Goal: Task Accomplishment & Management: Manage account settings

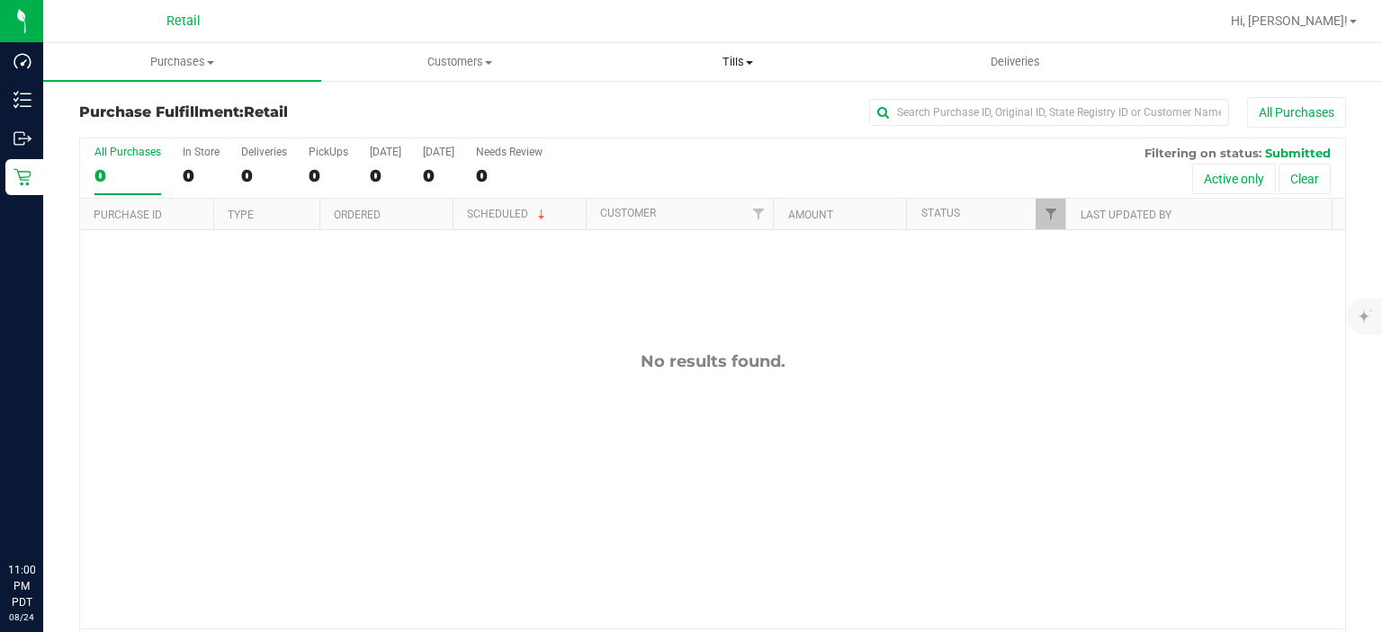
click at [749, 62] on span at bounding box center [749, 63] width 7 height 4
click at [763, 46] on uib-tab-heading "Tills Manage tills" at bounding box center [737, 62] width 278 height 38
click at [754, 56] on span "Tills" at bounding box center [737, 62] width 278 height 16
click at [698, 109] on span "Manage tills" at bounding box center [658, 108] width 121 height 15
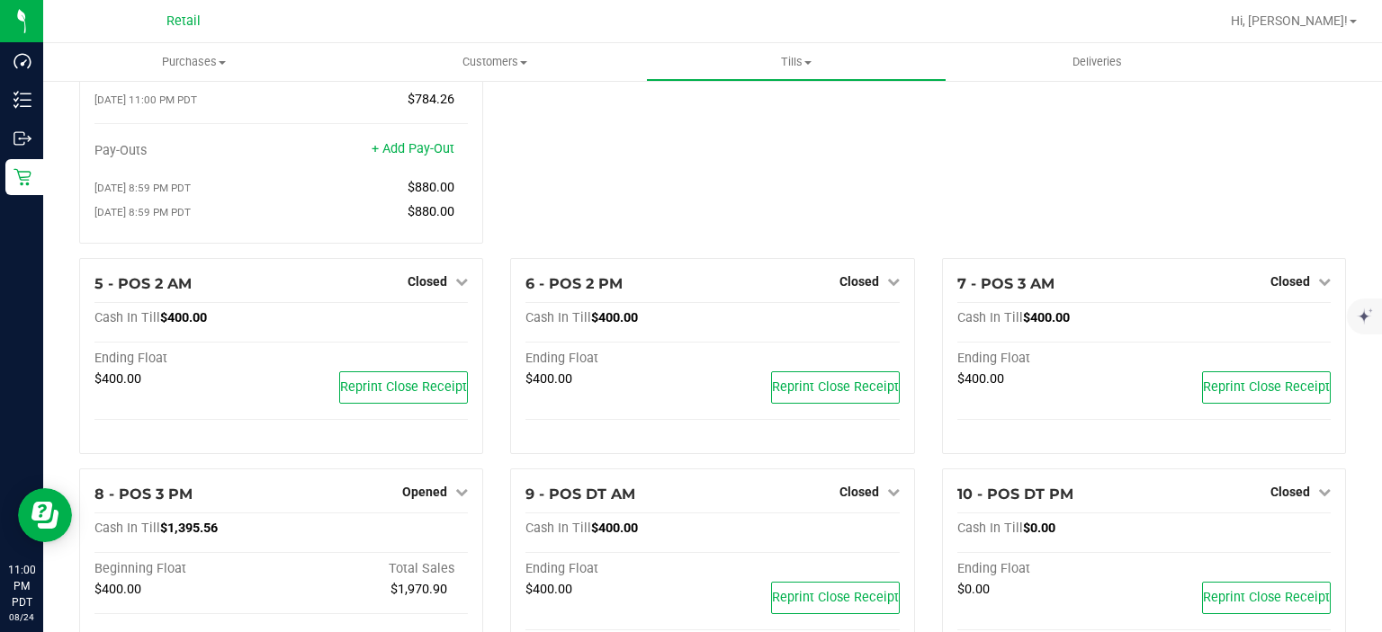
scroll to position [400, 0]
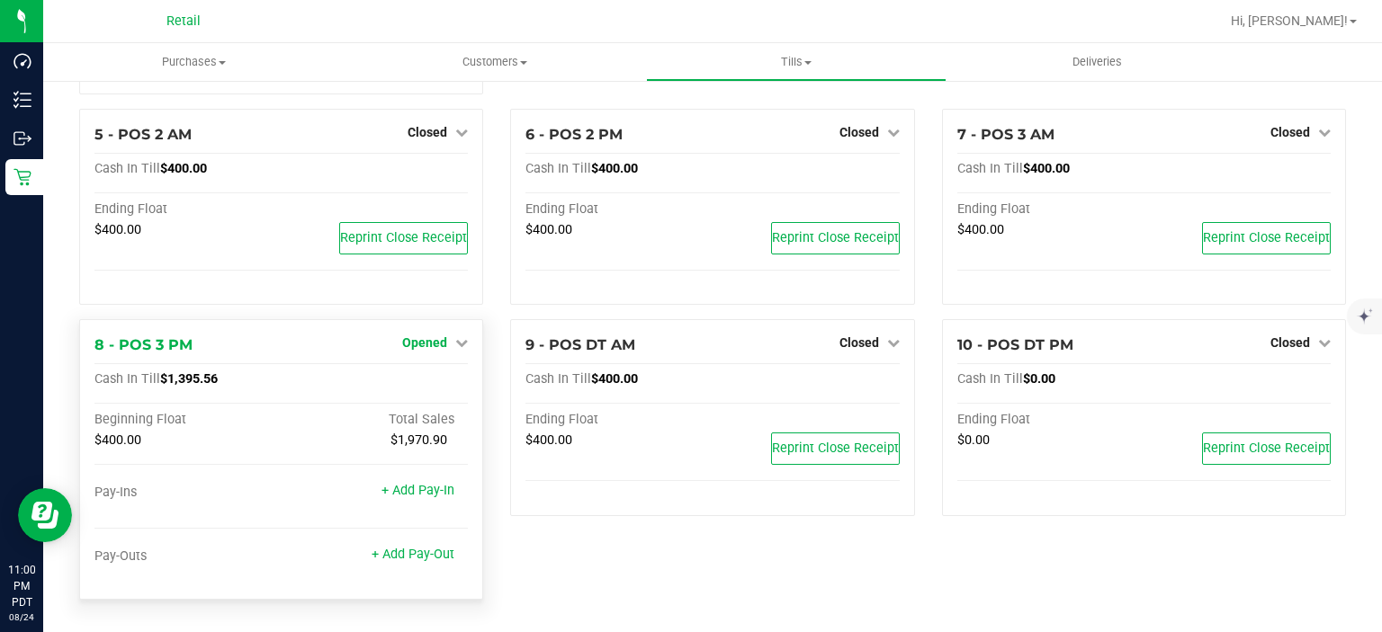
click at [446, 345] on link "Opened" at bounding box center [435, 343] width 66 height 14
click at [444, 381] on link "Close Till" at bounding box center [427, 380] width 49 height 14
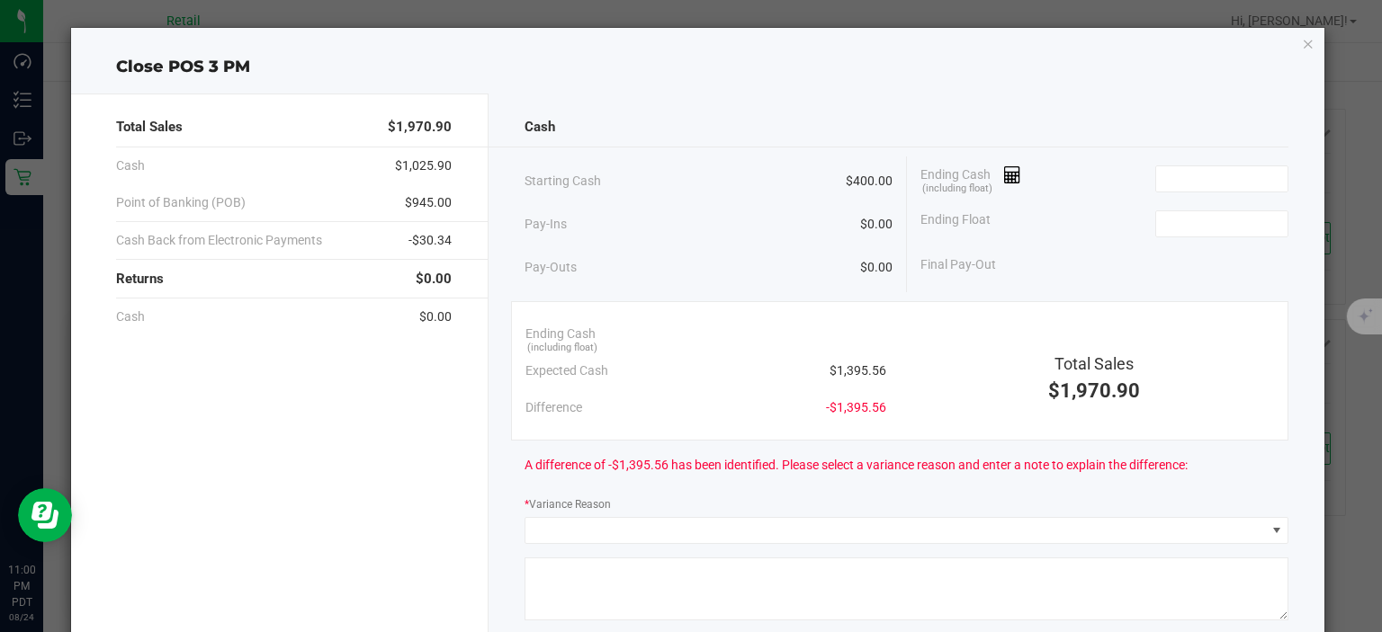
scroll to position [5, 0]
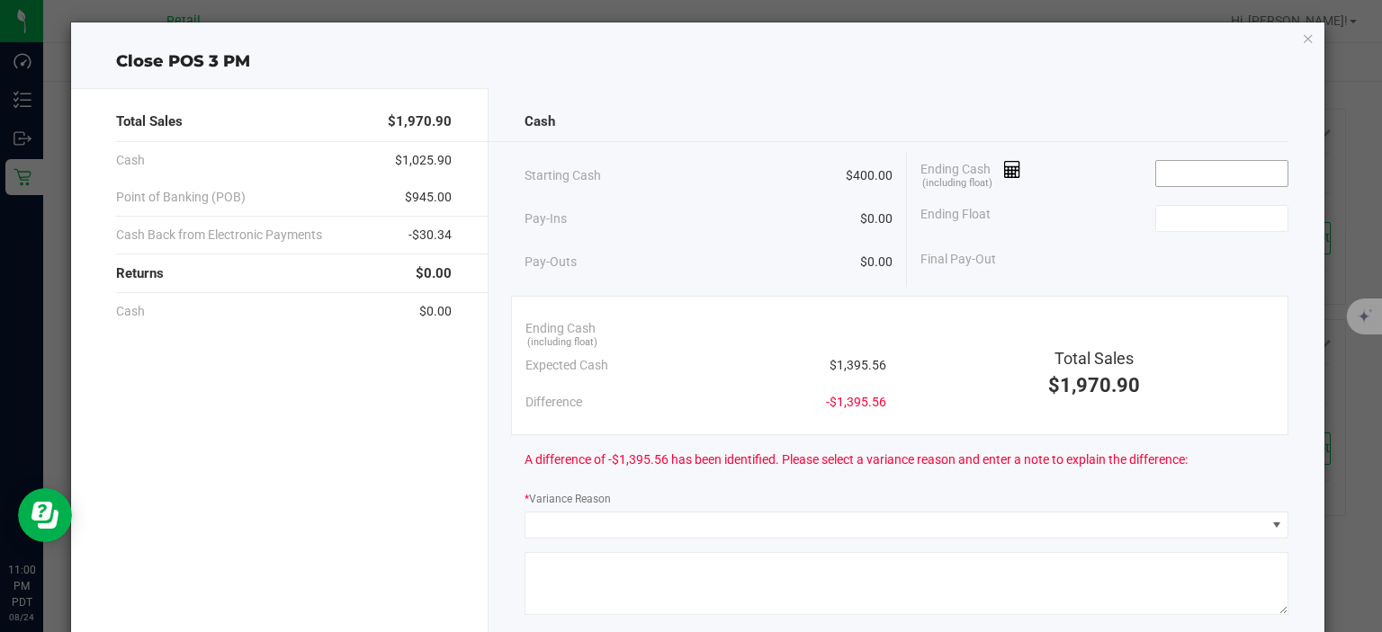
click at [1224, 173] on input at bounding box center [1222, 173] width 132 height 25
click at [1220, 216] on input at bounding box center [1222, 218] width 132 height 25
type input "$1,395.55"
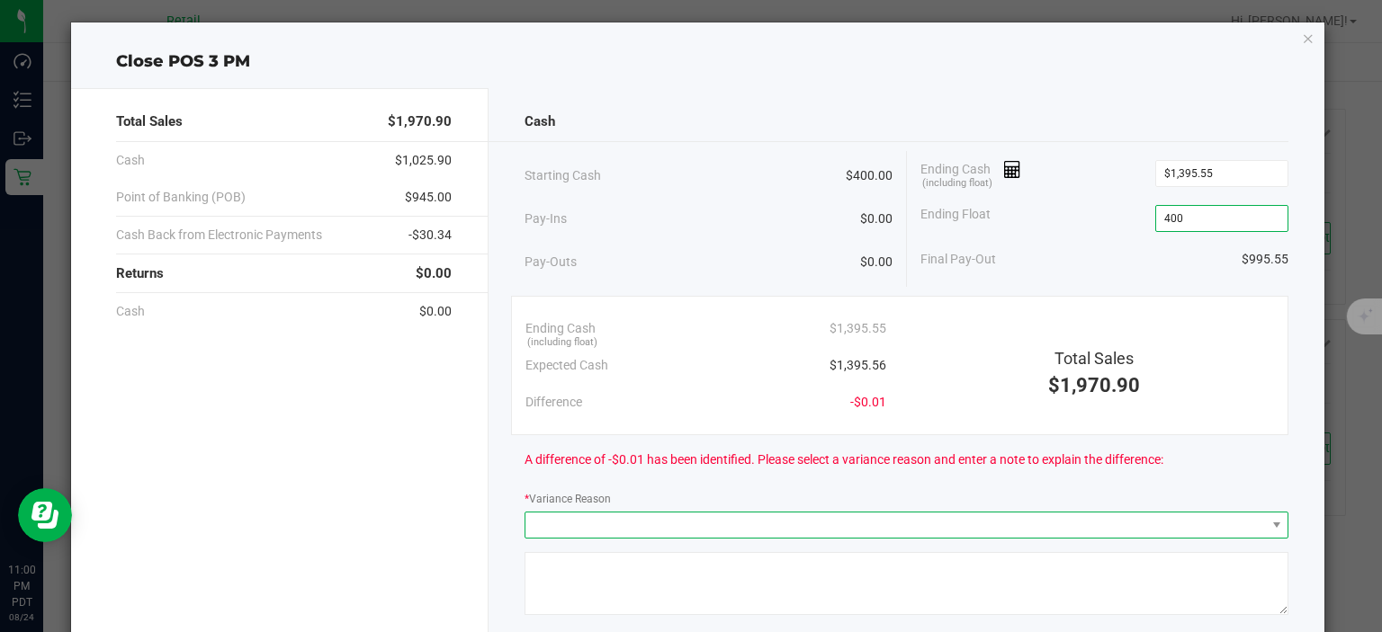
click at [734, 529] on span at bounding box center [894, 525] width 739 height 25
type input "$400.00"
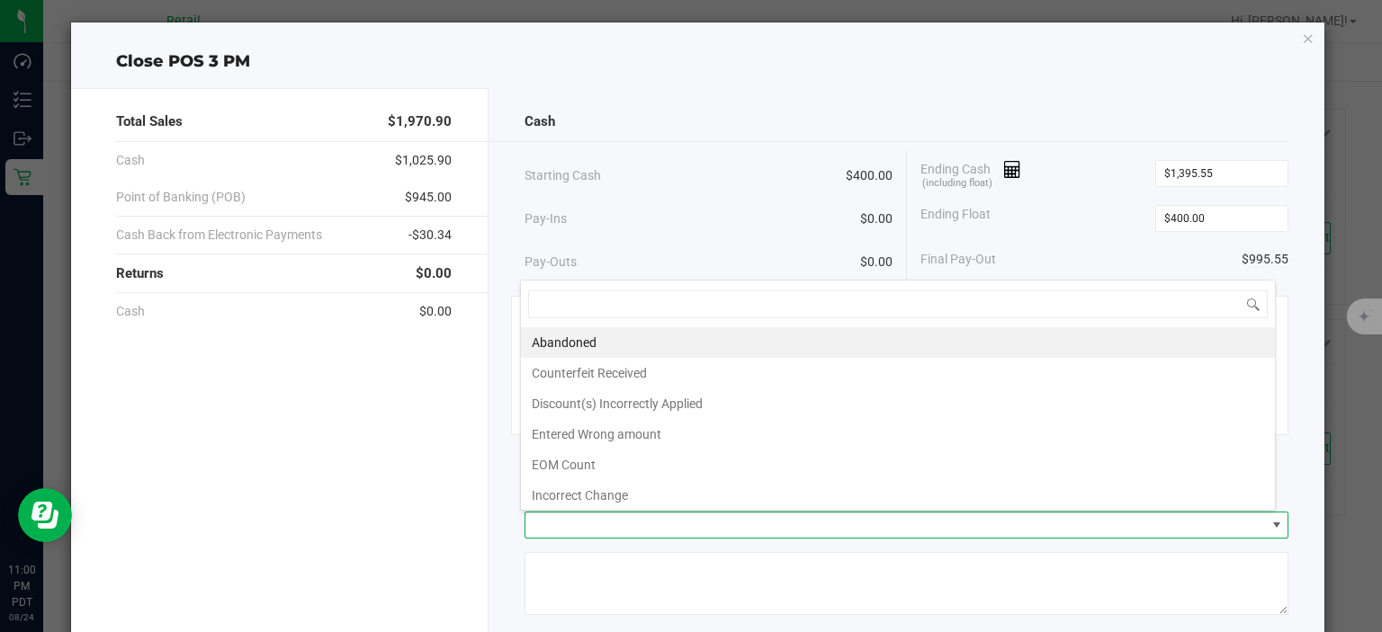
scroll to position [26, 756]
click at [637, 426] on li "Entered Wrong amount" at bounding box center [898, 434] width 754 height 31
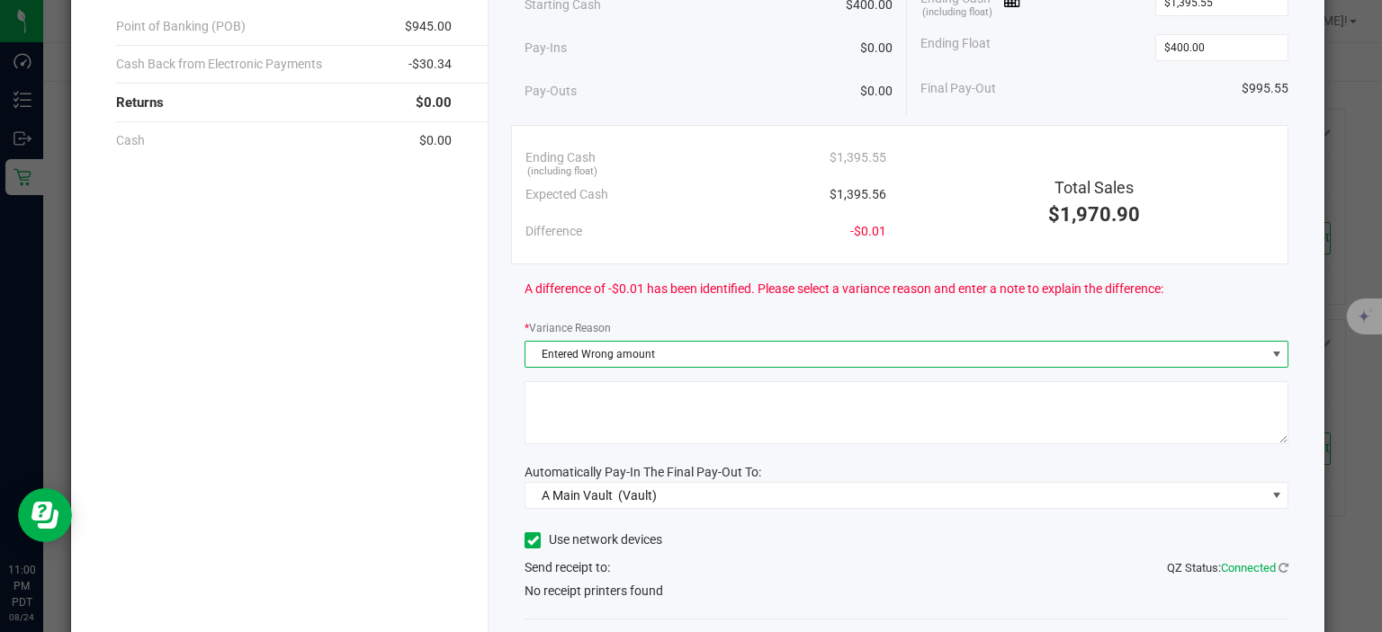
scroll to position [178, 0]
click at [734, 392] on textarea at bounding box center [906, 411] width 764 height 63
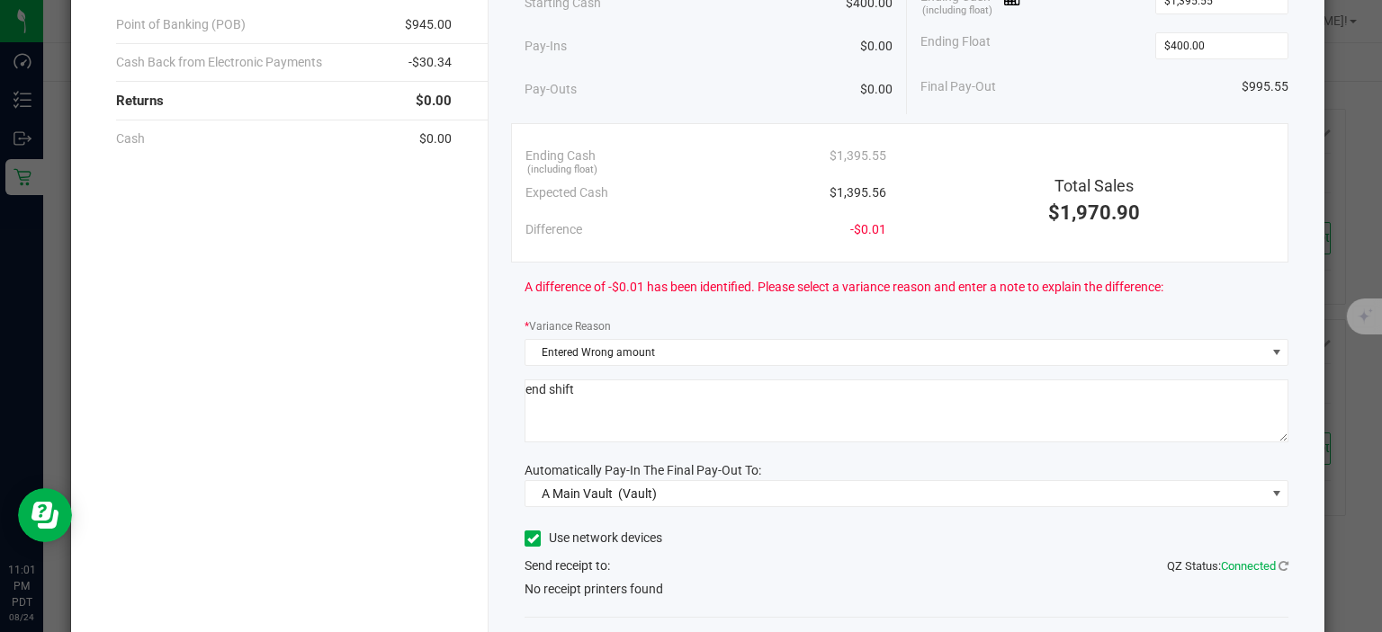
type textarea "end shift"
click at [527, 539] on icon at bounding box center [533, 539] width 12 height 0
click at [0, 0] on input "Use network devices" at bounding box center [0, 0] width 0 height 0
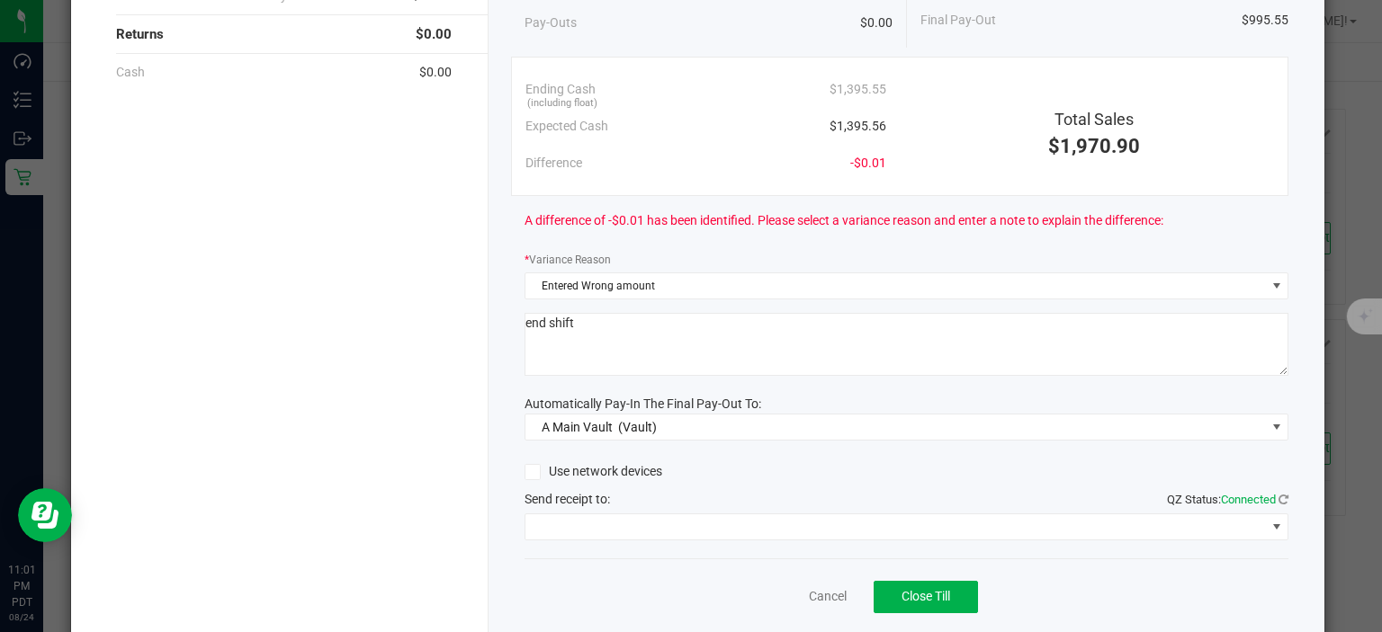
scroll to position [246, 0]
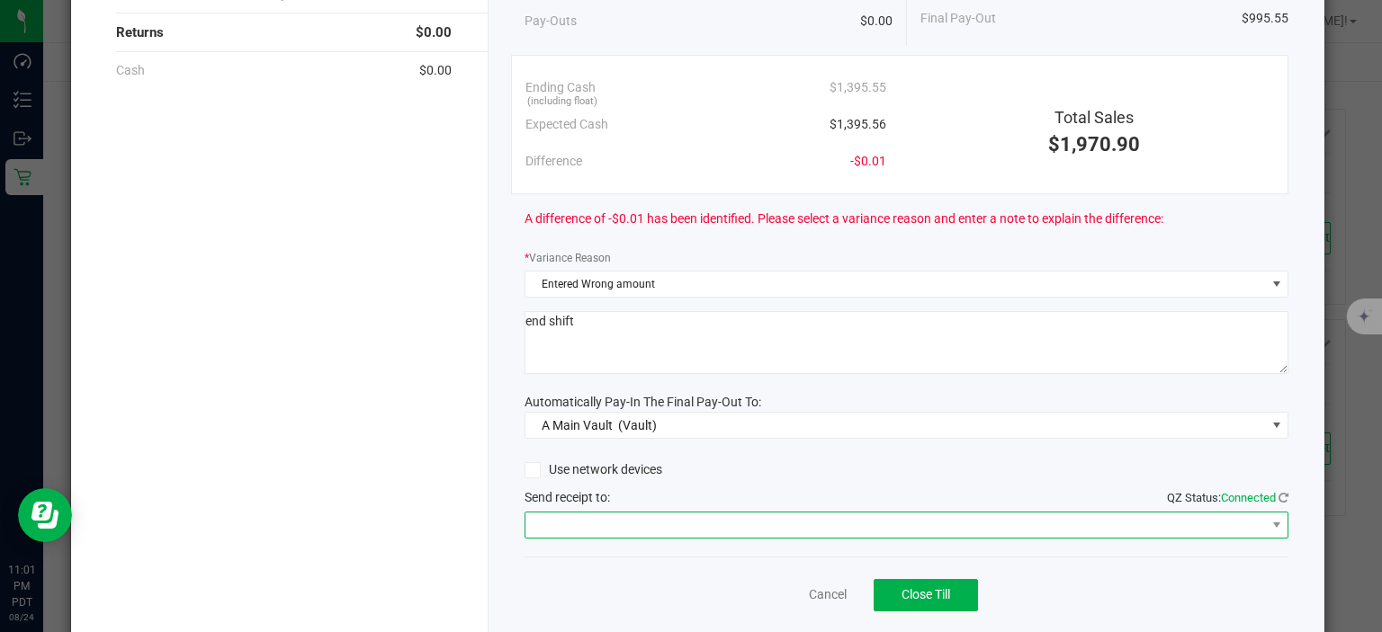
click at [641, 531] on span at bounding box center [894, 525] width 739 height 25
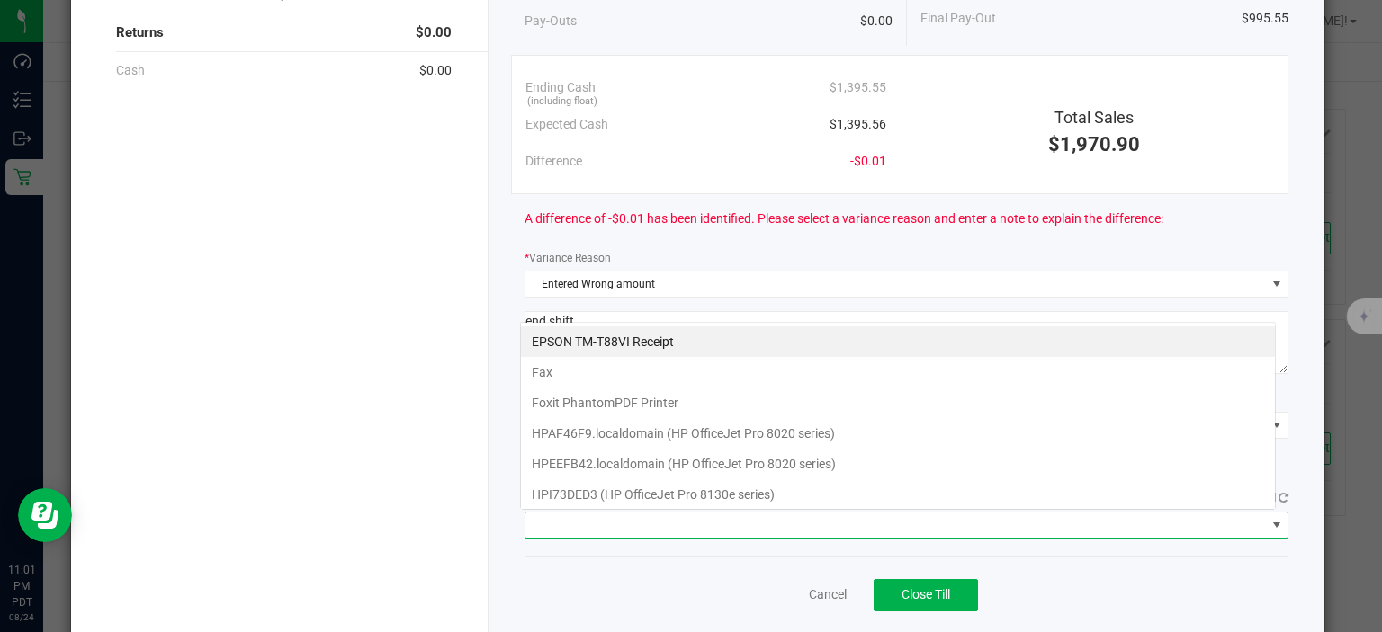
scroll to position [26, 756]
click at [613, 338] on Receipt "EPSON TM-T88VI Receipt" at bounding box center [898, 342] width 754 height 31
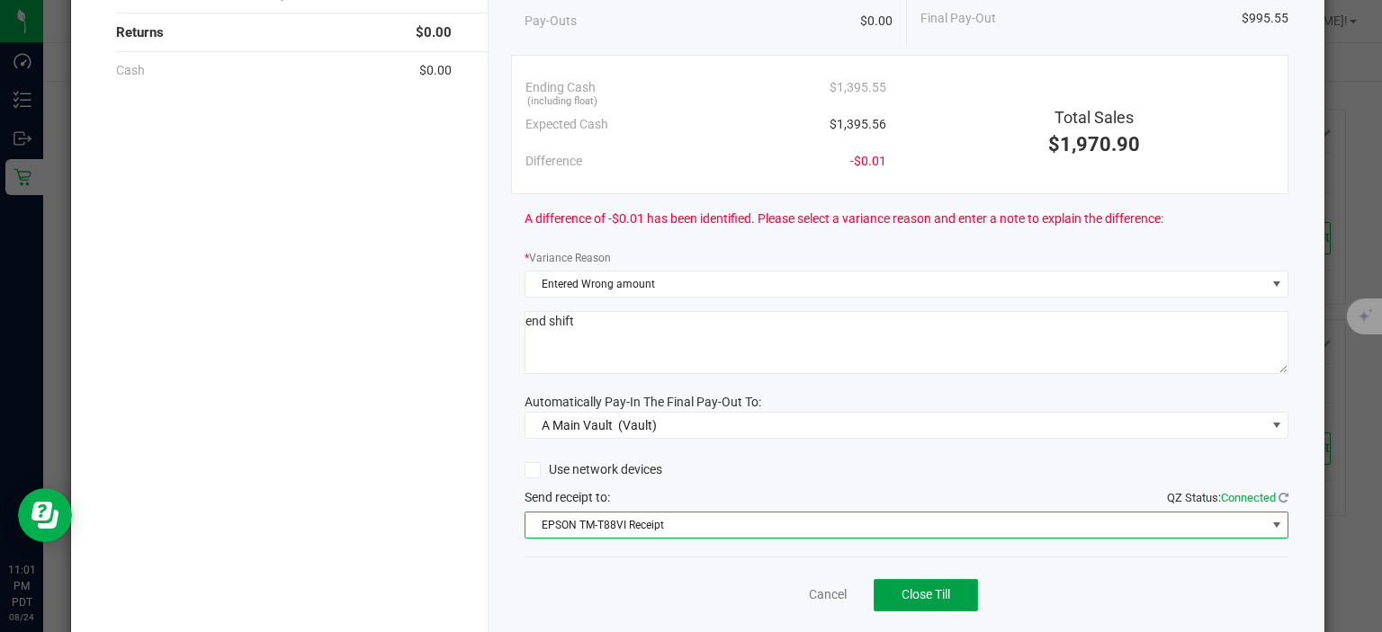
click at [911, 593] on span "Close Till" at bounding box center [925, 594] width 49 height 14
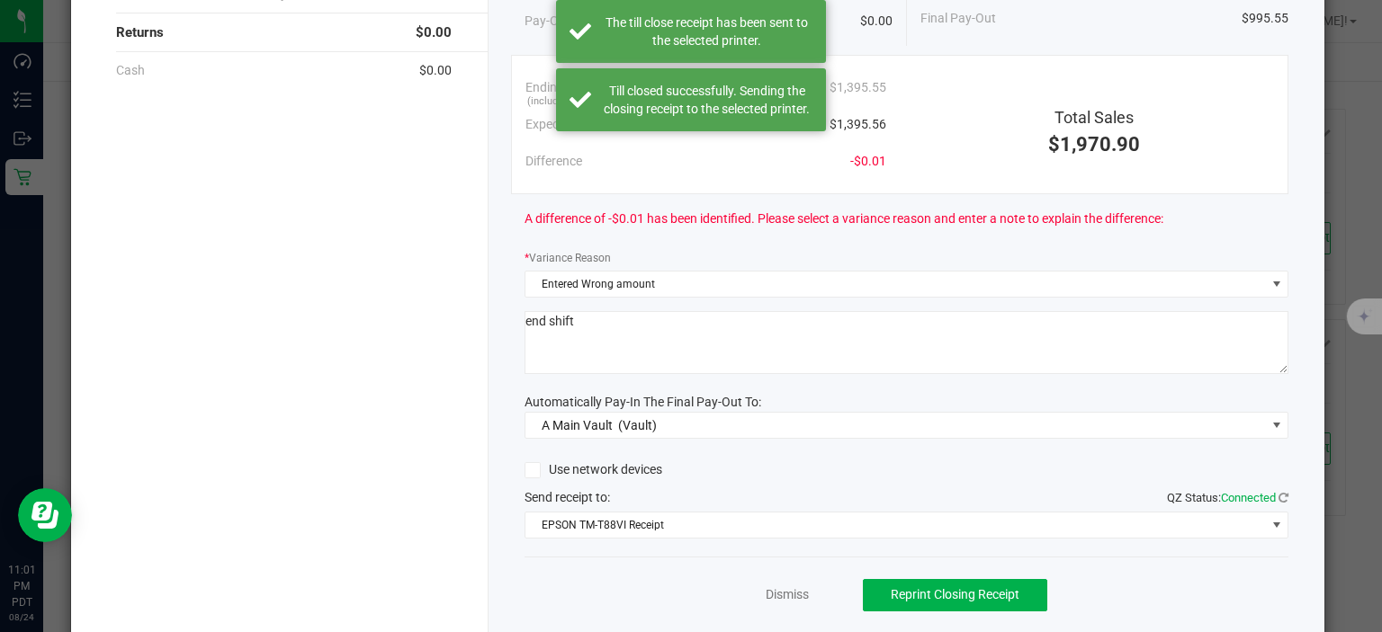
scroll to position [0, 0]
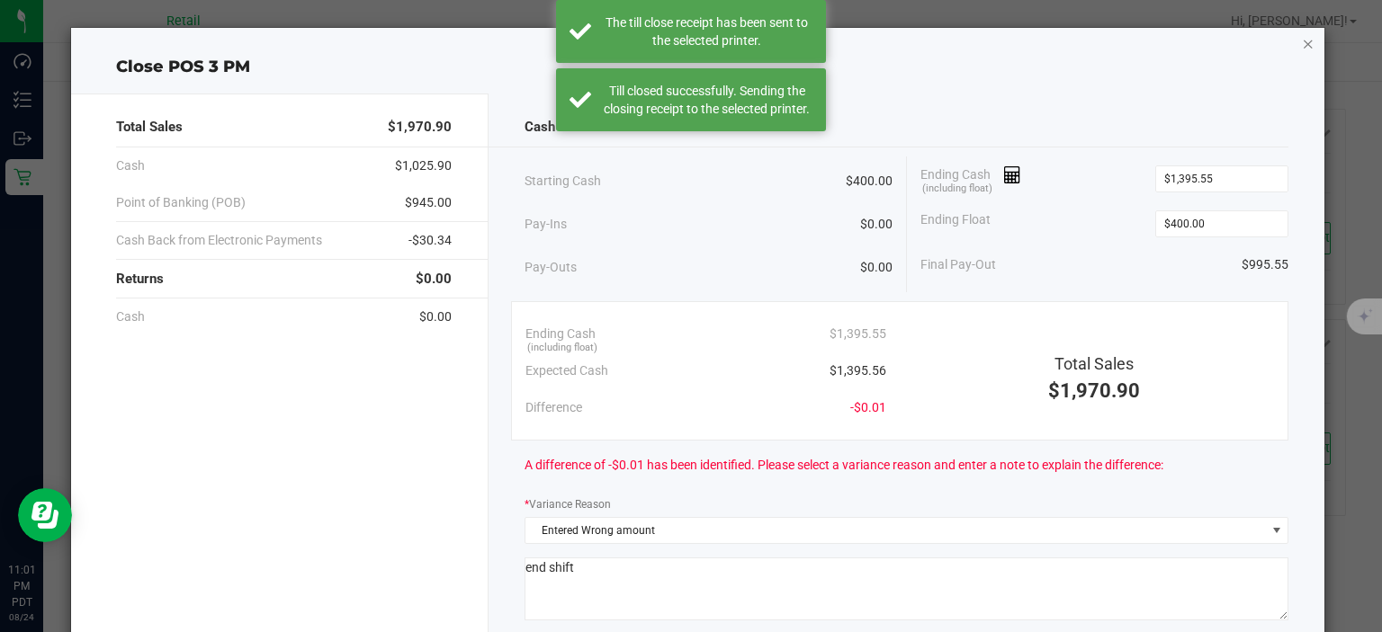
click at [1302, 53] on icon "button" at bounding box center [1308, 43] width 13 height 22
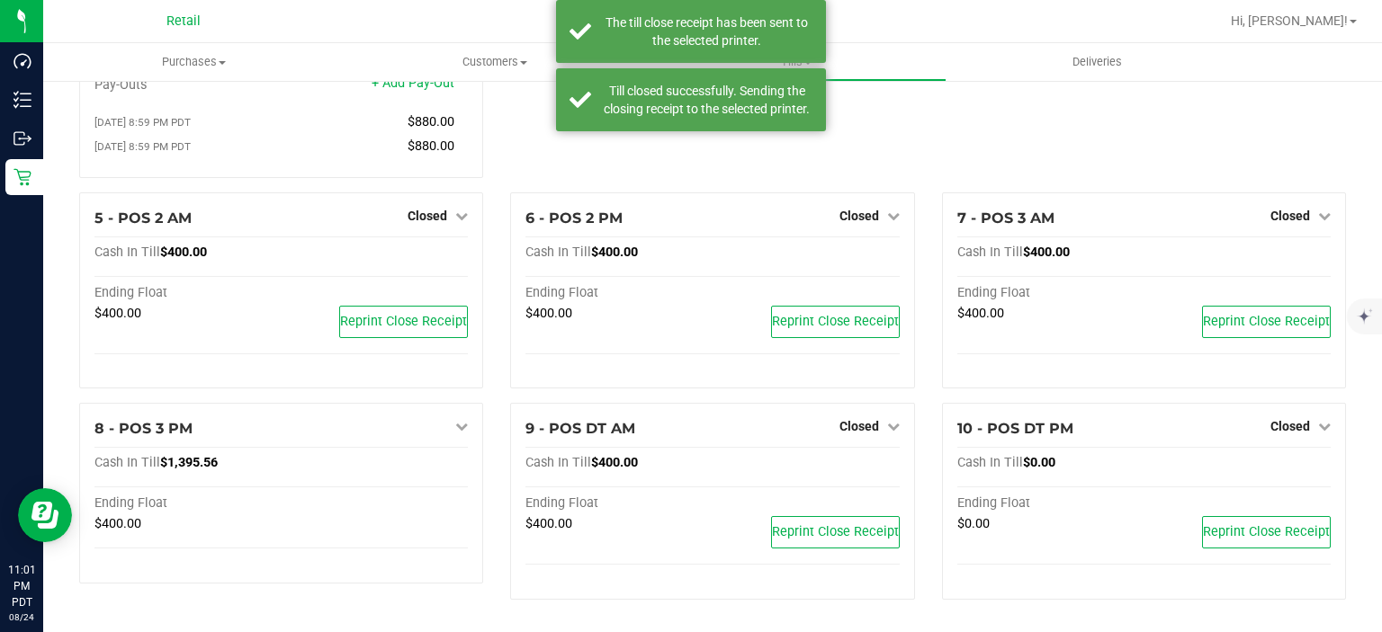
scroll to position [317, 0]
click at [1336, 32] on div "Hi, [PERSON_NAME]!" at bounding box center [1293, 20] width 140 height 31
click at [1342, 17] on span "Hi, [PERSON_NAME]!" at bounding box center [1289, 20] width 117 height 14
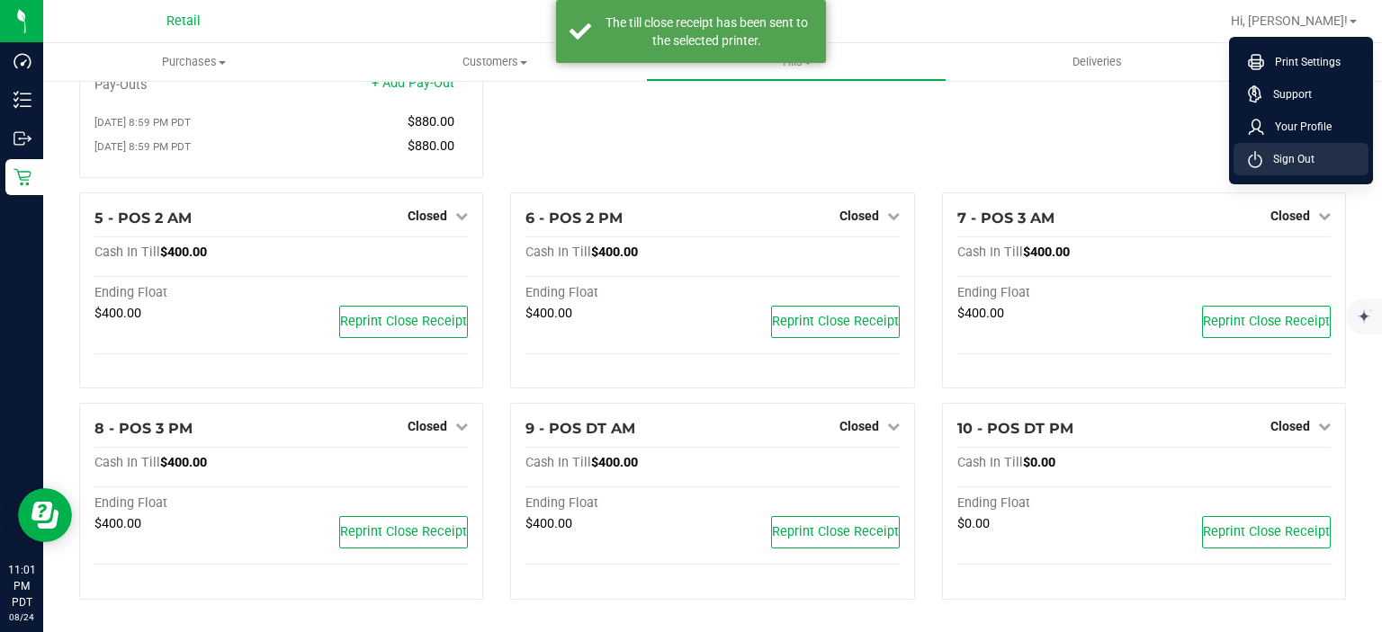
click at [1313, 171] on li "Sign Out" at bounding box center [1300, 159] width 135 height 32
